Goal: Task Accomplishment & Management: Complete application form

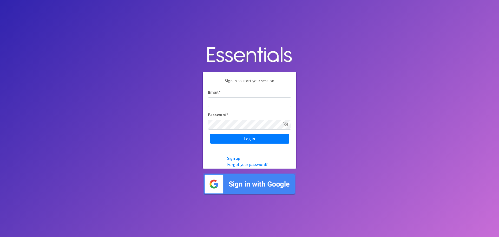
click at [223, 101] on input "Email *" at bounding box center [249, 102] width 83 height 10
type input "[PERSON_NAME][EMAIL_ADDRESS][PERSON_NAME][DOMAIN_NAME]"
click at [210, 134] on input "Log in" at bounding box center [249, 139] width 79 height 10
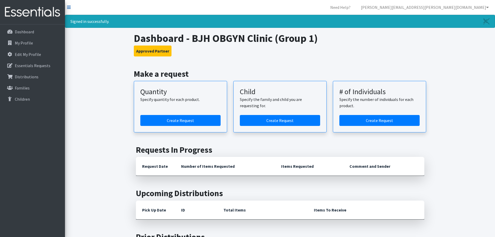
click at [69, 8] on icon at bounding box center [69, 7] width 4 height 4
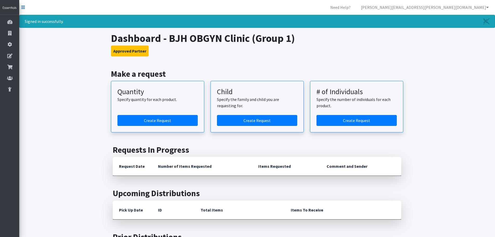
click at [23, 7] on icon at bounding box center [23, 7] width 4 height 4
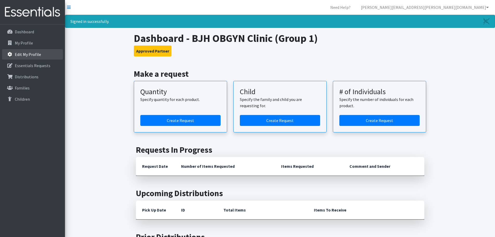
click at [22, 54] on p "Edit My Profile" at bounding box center [28, 54] width 26 height 5
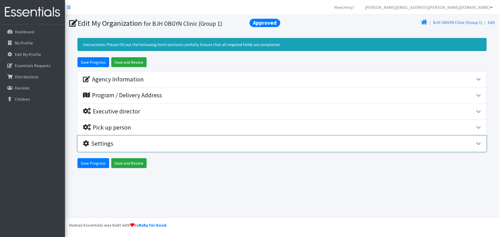
click at [102, 142] on div "Settings" at bounding box center [98, 144] width 30 height 8
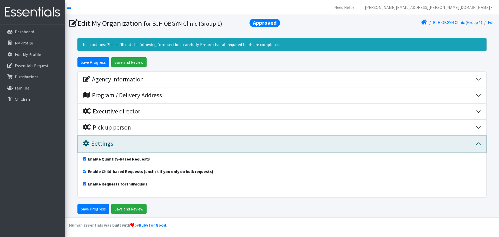
click at [102, 142] on div "Settings" at bounding box center [98, 144] width 30 height 8
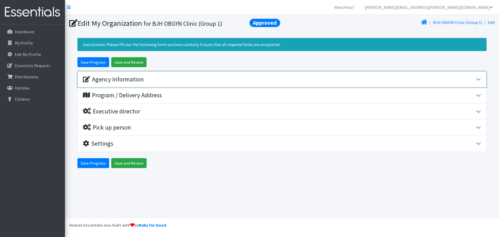
click at [102, 83] on button "Agency Information" at bounding box center [282, 79] width 409 height 16
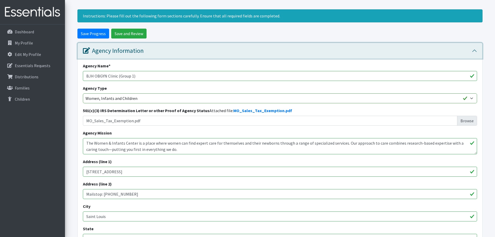
scroll to position [26, 0]
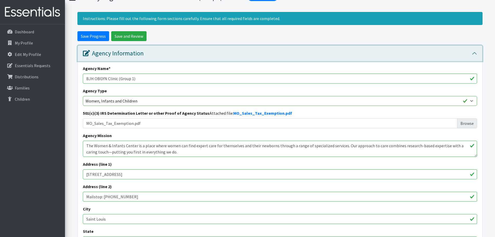
click at [101, 56] on div "Agency Information" at bounding box center [113, 54] width 61 height 8
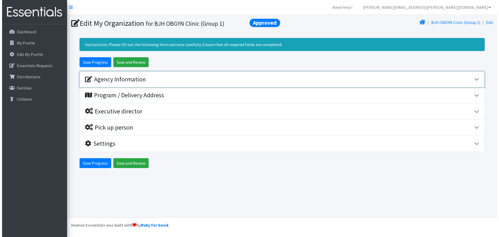
scroll to position [0, 0]
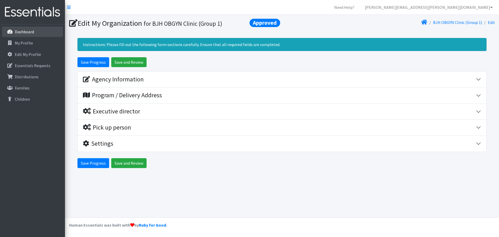
click at [32, 36] on link "Dashboard" at bounding box center [32, 32] width 61 height 10
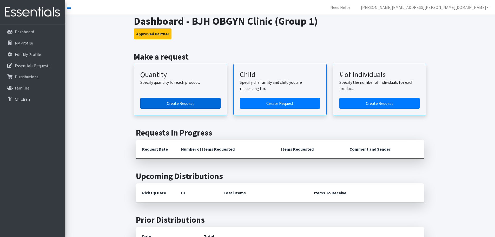
click at [181, 106] on link "Create Request" at bounding box center [180, 103] width 80 height 11
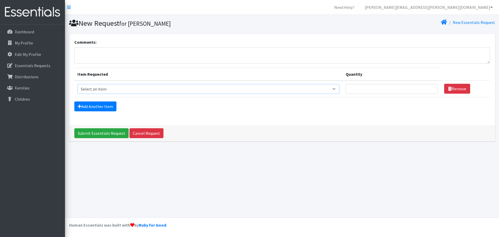
click at [337, 89] on select "Select an item Size 0/Newborn Size 1 Size 2 Size 3 Size 4 Size 5 Size 6 Size 7 …" at bounding box center [208, 89] width 262 height 10
select select "1095"
click at [77, 84] on select "Select an item Size 0/Newborn Size 1 Size 2 Size 3 Size 4 Size 5 Size 6 Size 7 …" at bounding box center [208, 89] width 262 height 10
click at [363, 88] on input "Quantity" at bounding box center [392, 89] width 92 height 10
type input "2900"
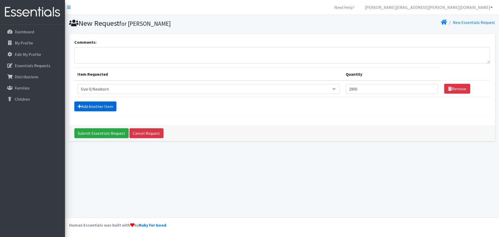
click at [108, 106] on link "Add Another Item" at bounding box center [95, 106] width 42 height 10
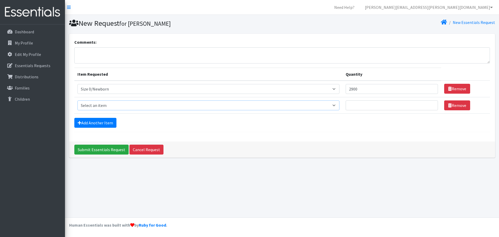
click at [109, 104] on select "Select an item Size 0/Newborn Size 1 Size 2 Size 3 Size 4 Size 5 Size 6 Size 7 …" at bounding box center [208, 105] width 262 height 10
select select "1090"
click at [77, 100] on select "Select an item Size 0/Newborn Size 1 Size 2 Size 3 Size 4 Size 5 Size 6 Size 7 …" at bounding box center [208, 105] width 262 height 10
click at [358, 106] on input "Quantity" at bounding box center [392, 105] width 92 height 10
type input "2900"
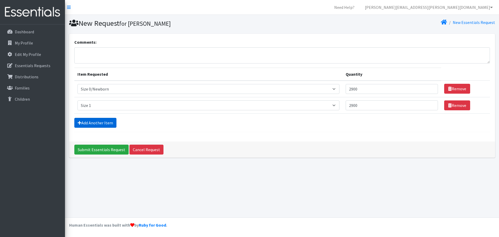
click at [111, 121] on link "Add Another Item" at bounding box center [95, 123] width 42 height 10
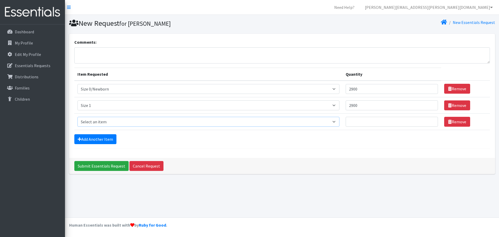
click at [111, 121] on select "Select an item Size 0/Newborn Size 1 Size 2 Size 3 Size 4 Size 5 Size 6 Size 7 …" at bounding box center [208, 122] width 262 height 10
select select "1091"
click at [77, 117] on select "Select an item Size 0/Newborn Size 1 Size 2 Size 3 Size 4 Size 5 Size 6 Size 7 …" at bounding box center [208, 122] width 262 height 10
click at [363, 121] on input "Quantity" at bounding box center [392, 122] width 92 height 10
type input "1900"
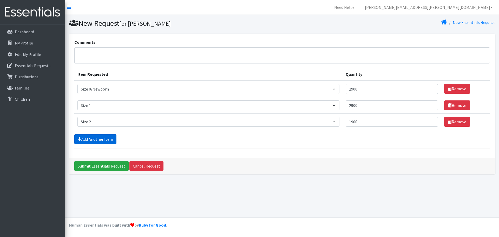
click at [99, 140] on link "Add Another Item" at bounding box center [95, 139] width 42 height 10
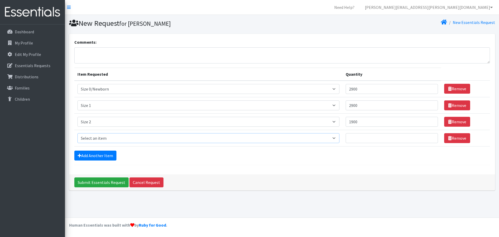
click at [99, 136] on select "Select an item Size 0/Newborn Size 1 Size 2 Size 3 Size 4 Size 5 Size 6 Size 7 …" at bounding box center [208, 138] width 262 height 10
select select "1094"
click at [77, 133] on select "Select an item Size 0/Newborn Size 1 Size 2 Size 3 Size 4 Size 5 Size 6 Size 7 …" at bounding box center [208, 138] width 262 height 10
click at [357, 135] on input "Quantity" at bounding box center [392, 138] width 92 height 10
type input "900"
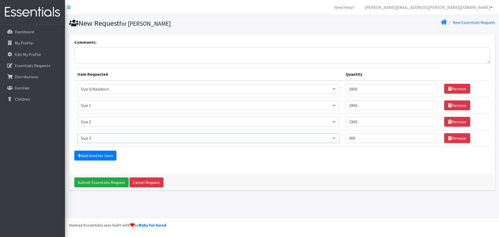
click at [336, 139] on select "Select an item Size 0/Newborn Size 1 Size 2 Size 3 Size 4 Size 5 Size 6 Size 7 …" at bounding box center [208, 138] width 262 height 10
click at [77, 133] on select "Select an item Size 0/Newborn Size 1 Size 2 Size 3 Size 4 Size 5 Size 6 Size 7 …" at bounding box center [208, 138] width 262 height 10
click at [331, 138] on select "Select an item Size 0/Newborn Size 1 Size 2 Size 3 Size 4 Size 5 Size 6 Size 7 …" at bounding box center [208, 138] width 262 height 10
select select "1094"
click at [77, 133] on select "Select an item Size 0/Newborn Size 1 Size 2 Size 3 Size 4 Size 5 Size 6 Size 7 …" at bounding box center [208, 138] width 262 height 10
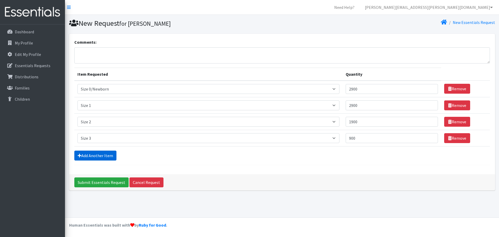
click at [107, 157] on link "Add Another Item" at bounding box center [95, 156] width 42 height 10
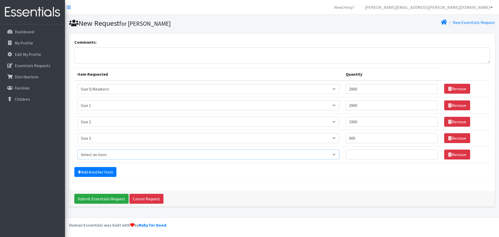
click at [109, 156] on select "Select an item Size 0/Newborn Size 1 Size 2 Size 3 Size 4 Size 5 Size 6 Size 7 …" at bounding box center [208, 154] width 262 height 10
select select "1097"
click at [77, 149] on select "Select an item Size 0/Newborn Size 1 Size 2 Size 3 Size 4 Size 5 Size 6 Size 7 …" at bounding box center [208, 154] width 262 height 10
click at [372, 153] on input "Quantity" at bounding box center [392, 154] width 92 height 10
type input "900"
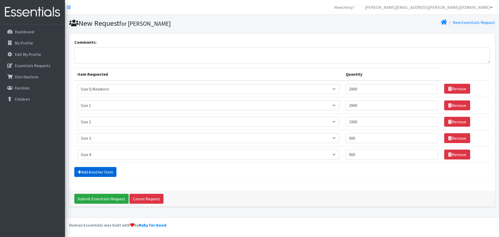
click at [107, 172] on link "Add Another Item" at bounding box center [95, 172] width 42 height 10
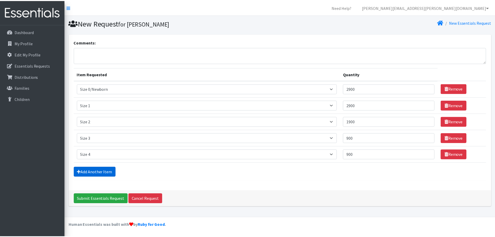
scroll to position [10, 0]
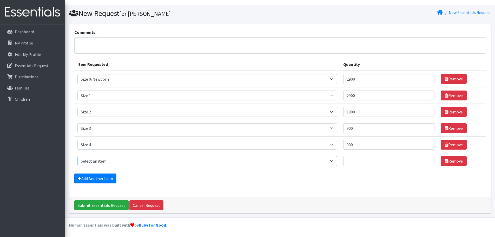
click at [107, 162] on select "Select an item Size 0/Newborn Size 1 Size 2 Size 3 Size 4 Size 5 Size 6 Size 7 …" at bounding box center [207, 161] width 260 height 10
select select "1098"
click at [77, 156] on select "Select an item Size 0/Newborn Size 1 Size 2 Size 3 Size 4 Size 5 Size 6 Size 7 …" at bounding box center [207, 161] width 260 height 10
click at [355, 164] on input "Quantity" at bounding box center [388, 161] width 91 height 10
type input "700"
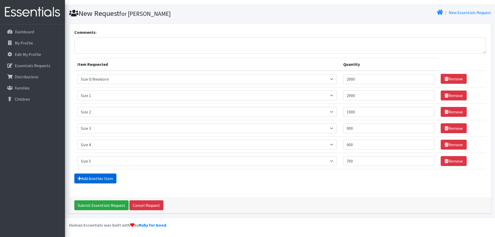
click at [94, 177] on link "Add Another Item" at bounding box center [95, 178] width 42 height 10
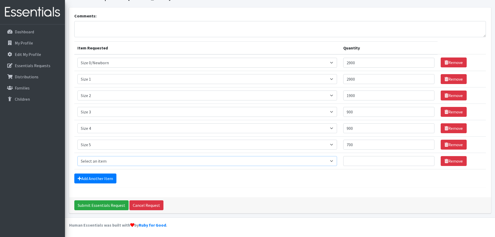
click at [91, 161] on select "Select an item Size 0/Newborn Size 1 Size 2 Size 3 Size 4 Size 5 Size 6 Size 7 …" at bounding box center [207, 161] width 260 height 10
select select "1100"
click at [77, 156] on select "Select an item Size 0/Newborn Size 1 Size 2 Size 3 Size 4 Size 5 Size 6 Size 7 …" at bounding box center [207, 161] width 260 height 10
click at [358, 161] on input "Quantity" at bounding box center [388, 161] width 91 height 10
type input "1000"
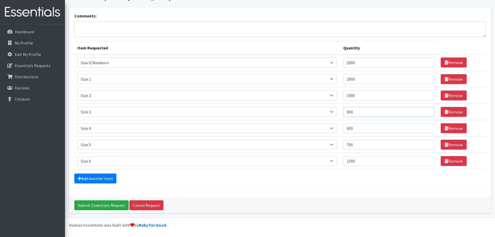
click at [367, 112] on input "900" at bounding box center [388, 112] width 91 height 10
type input "9"
type input "1000"
click at [359, 129] on input "900" at bounding box center [388, 128] width 91 height 10
type input "9"
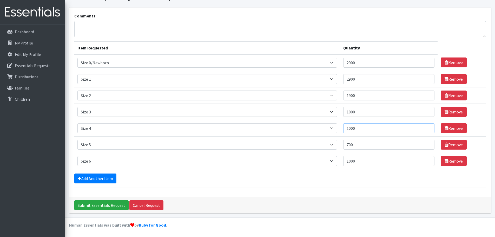
type input "1000"
click at [359, 95] on input "1900" at bounding box center [388, 95] width 91 height 10
type input "1750"
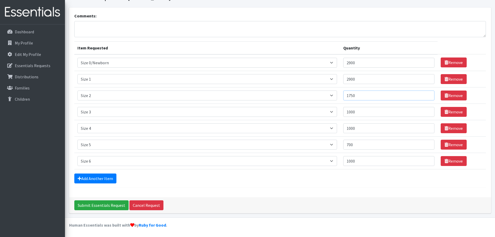
click at [74, 200] on input "Submit Essentials Request" at bounding box center [101, 205] width 54 height 10
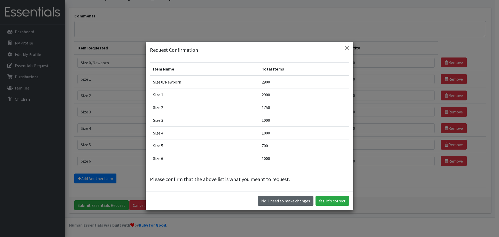
click at [286, 200] on button "No, I need to make changes" at bounding box center [286, 201] width 56 height 10
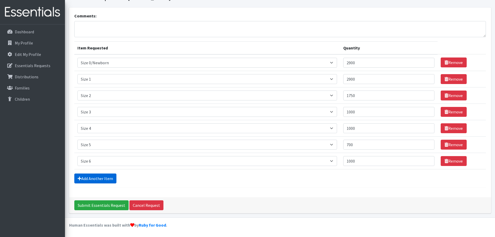
click at [105, 182] on link "Add Another Item" at bounding box center [95, 178] width 42 height 10
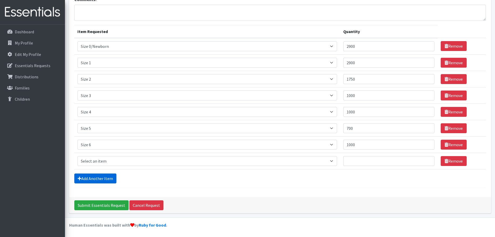
click at [108, 179] on link "Add Another Item" at bounding box center [95, 178] width 42 height 10
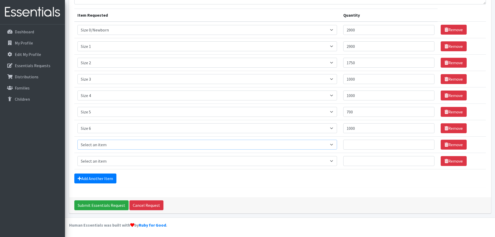
click at [105, 147] on select "Select an item Size 0/Newborn Size 1 Size 2 Size 3 Size 4 Size 5 Size 6 Size 7 …" at bounding box center [207, 145] width 260 height 10
select select "1105"
click at [77, 140] on select "Select an item Size 0/Newborn Size 1 Size 2 Size 3 Size 4 Size 5 Size 6 Size 7 …" at bounding box center [207, 145] width 260 height 10
click at [367, 145] on input "Quantity" at bounding box center [388, 145] width 91 height 10
type input "120"
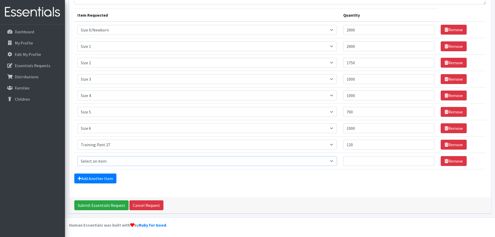
click at [97, 158] on select "Select an item Size 0/Newborn Size 1 Size 2 Size 3 Size 4 Size 5 Size 6 Size 7 …" at bounding box center [207, 161] width 260 height 10
select select "1107"
click at [77, 156] on select "Select an item Size 0/Newborn Size 1 Size 2 Size 3 Size 4 Size 5 Size 6 Size 7 …" at bounding box center [207, 161] width 260 height 10
click at [365, 163] on input "Quantity" at bounding box center [388, 161] width 91 height 10
type input "120"
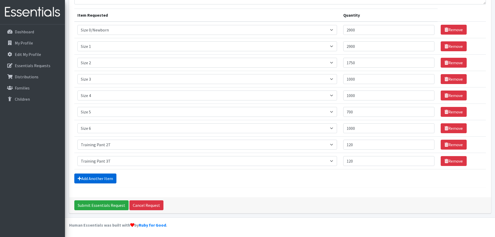
click at [104, 179] on link "Add Another Item" at bounding box center [95, 178] width 42 height 10
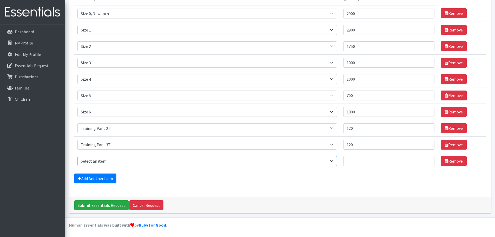
click at [103, 162] on select "Select an item Size 0/Newborn Size 1 Size 2 Size 3 Size 4 Size 5 Size 6 Size 7 …" at bounding box center [207, 161] width 260 height 10
select select "1093"
click at [77, 156] on select "Select an item Size 0/Newborn Size 1 Size 2 Size 3 Size 4 Size 5 Size 6 Size 7 …" at bounding box center [207, 161] width 260 height 10
click at [358, 164] on input "Quantity" at bounding box center [388, 161] width 91 height 10
type input "140"
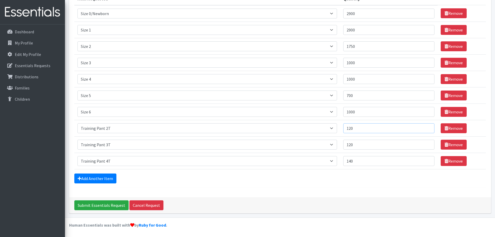
click at [358, 131] on input "120" at bounding box center [388, 128] width 91 height 10
drag, startPoint x: 360, startPoint y: 128, endPoint x: 347, endPoint y: 128, distance: 12.7
click at [347, 128] on input "120" at bounding box center [388, 128] width 91 height 10
type input "140"
drag, startPoint x: 359, startPoint y: 144, endPoint x: 342, endPoint y: 144, distance: 16.6
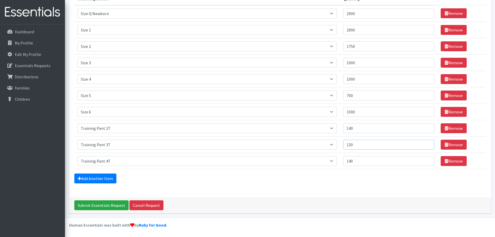
click at [342, 144] on tr "Item Requested Select an item Size 0/Newborn Size 1 Size 2 Size 3 Size 4 Size 5…" at bounding box center [280, 144] width 412 height 16
type input "140"
click at [100, 204] on input "Submit Essentials Request" at bounding box center [101, 205] width 54 height 10
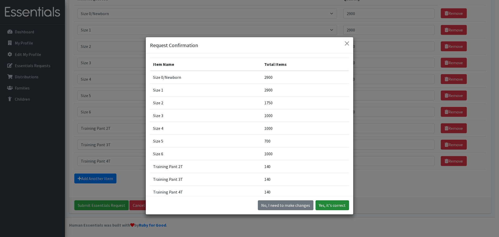
click at [332, 205] on button "Yes, it's correct" at bounding box center [333, 205] width 34 height 10
